Goal: Find specific page/section

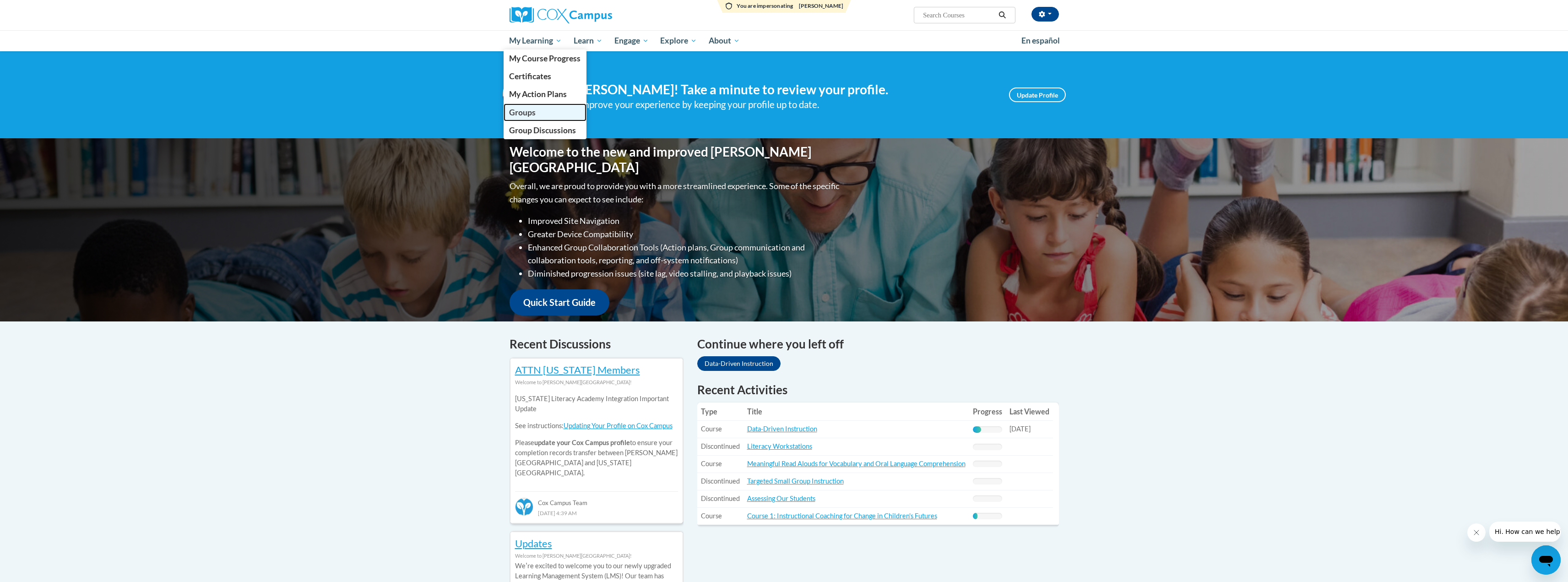
click at [518, 112] on span "Groups" at bounding box center [522, 113] width 26 height 10
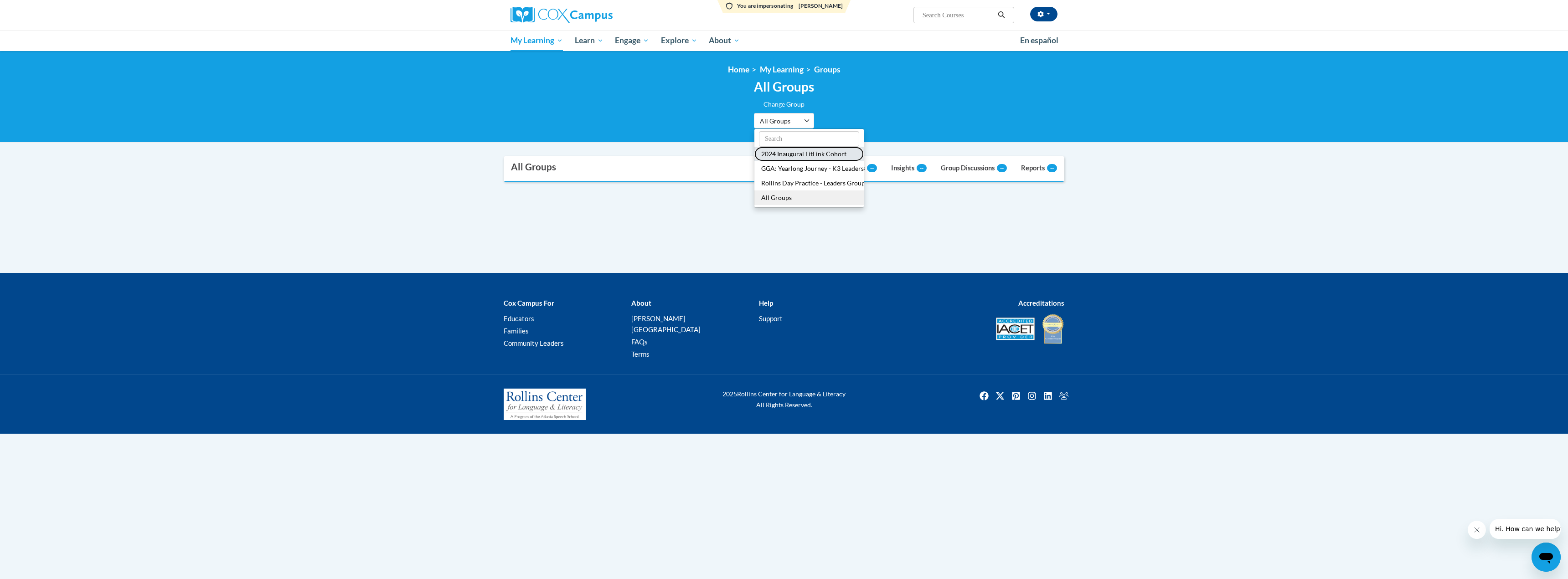
click at [784, 155] on button "2024 Inaugural LitLink Cohort" at bounding box center [809, 154] width 109 height 14
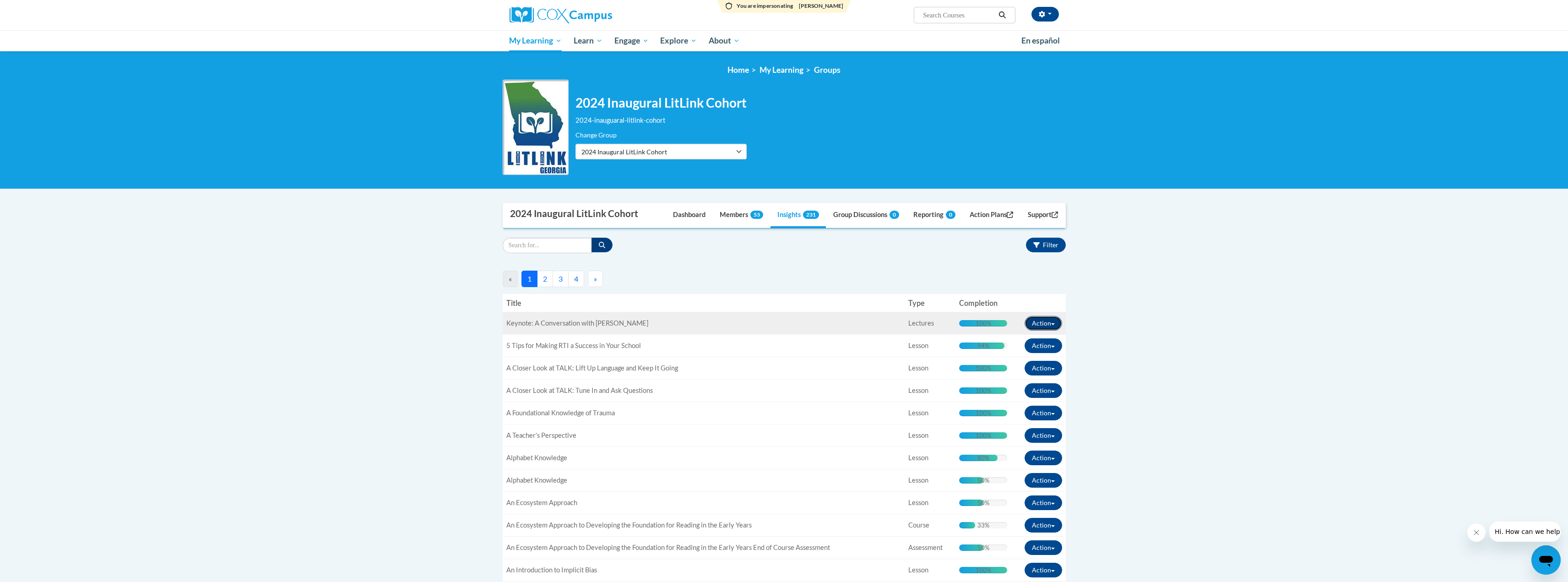
click at [1052, 322] on button "Action" at bounding box center [1043, 323] width 38 height 15
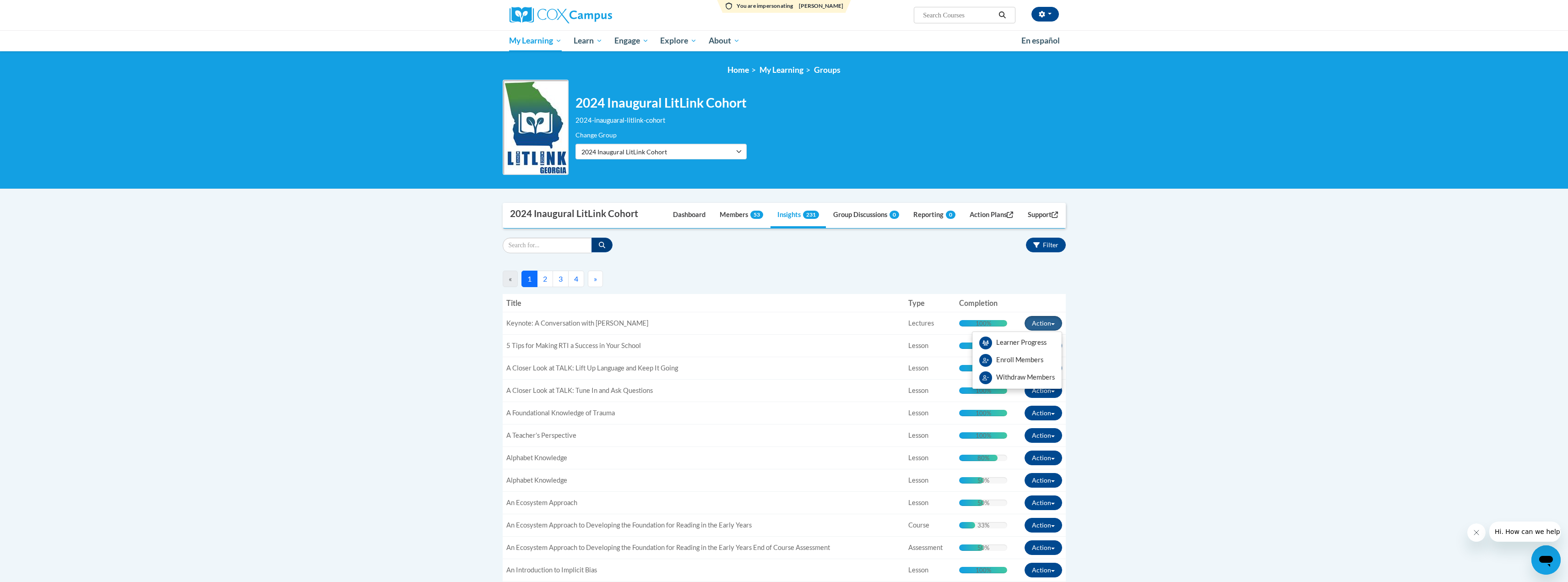
click at [1046, 11] on button "button" at bounding box center [1045, 14] width 27 height 15
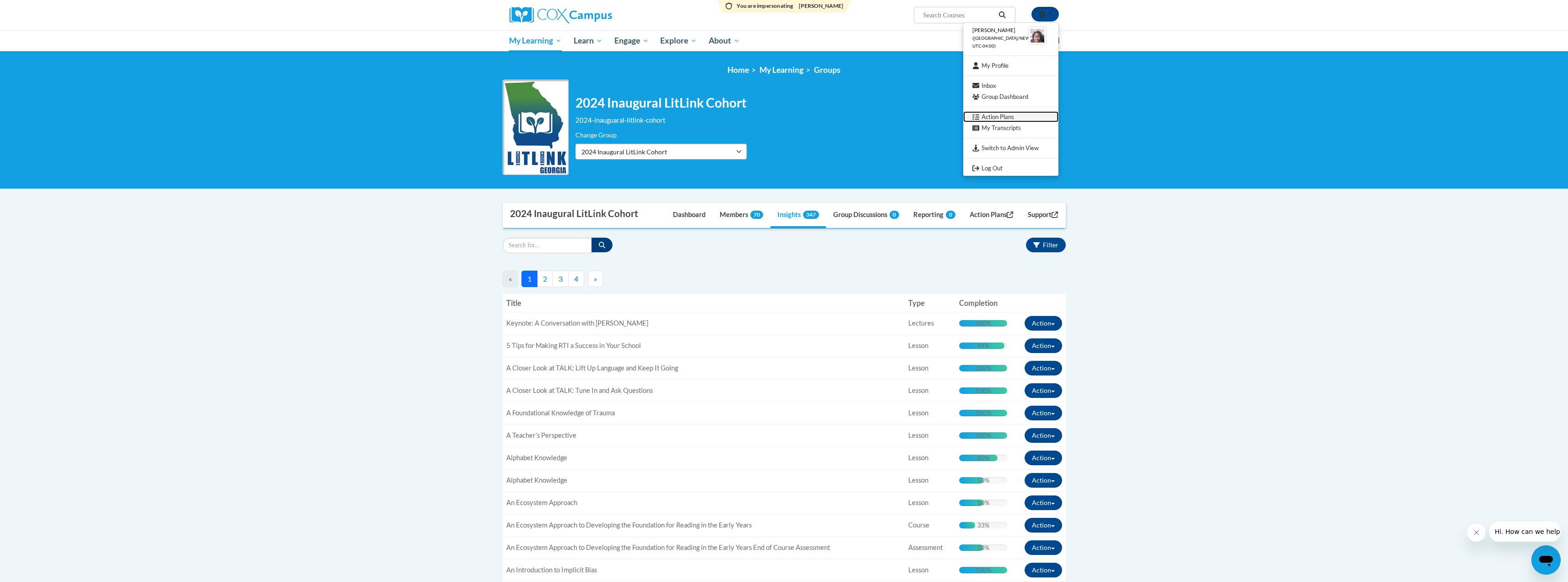
click at [1001, 118] on link "Action Plans" at bounding box center [1010, 118] width 95 height 12
